Goal: Find specific page/section: Find specific page/section

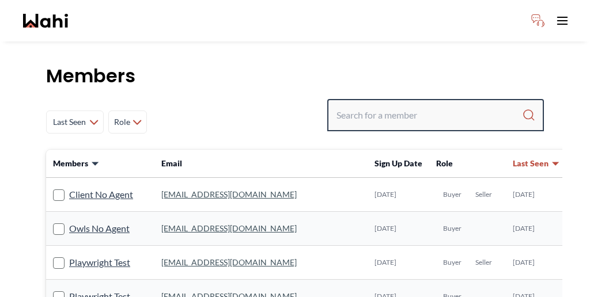
click at [434, 105] on input "Search input" at bounding box center [430, 115] width 186 height 21
paste input "[PERSON_NAME]"
type input "[PERSON_NAME]"
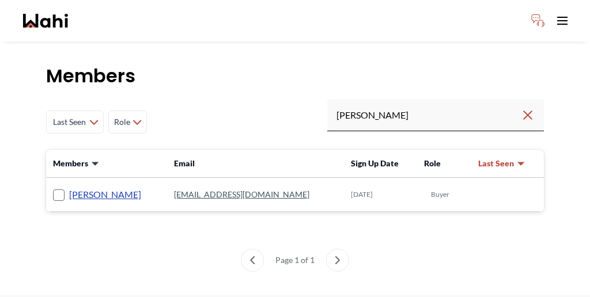
click at [70, 187] on link "[PERSON_NAME]" at bounding box center [105, 194] width 72 height 15
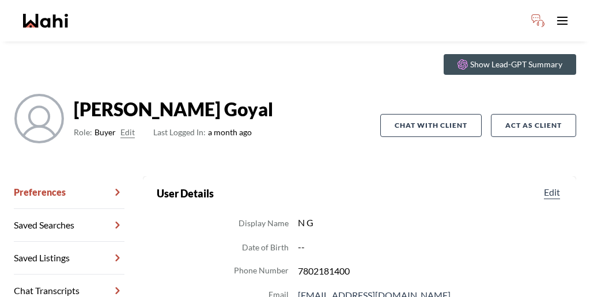
scroll to position [40, 0]
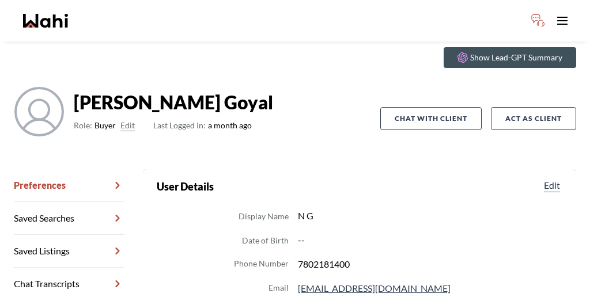
click at [55, 268] on link "Chat Transcripts" at bounding box center [69, 284] width 111 height 33
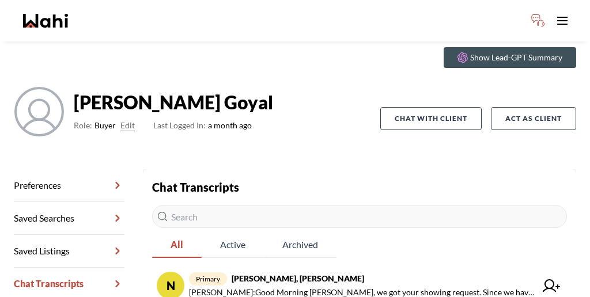
scroll to position [38, 0]
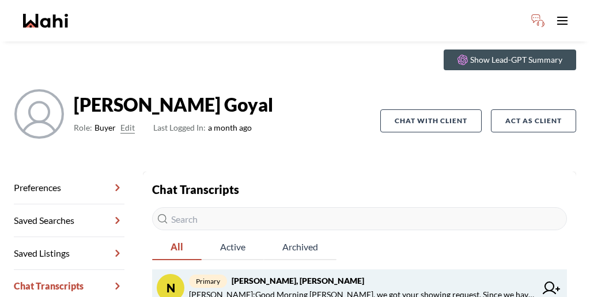
click at [281, 274] on span "primary [PERSON_NAME], [PERSON_NAME]" at bounding box center [362, 281] width 347 height 14
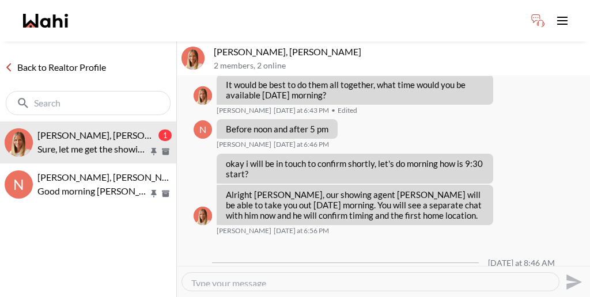
scroll to position [882, 0]
